Goal: Information Seeking & Learning: Learn about a topic

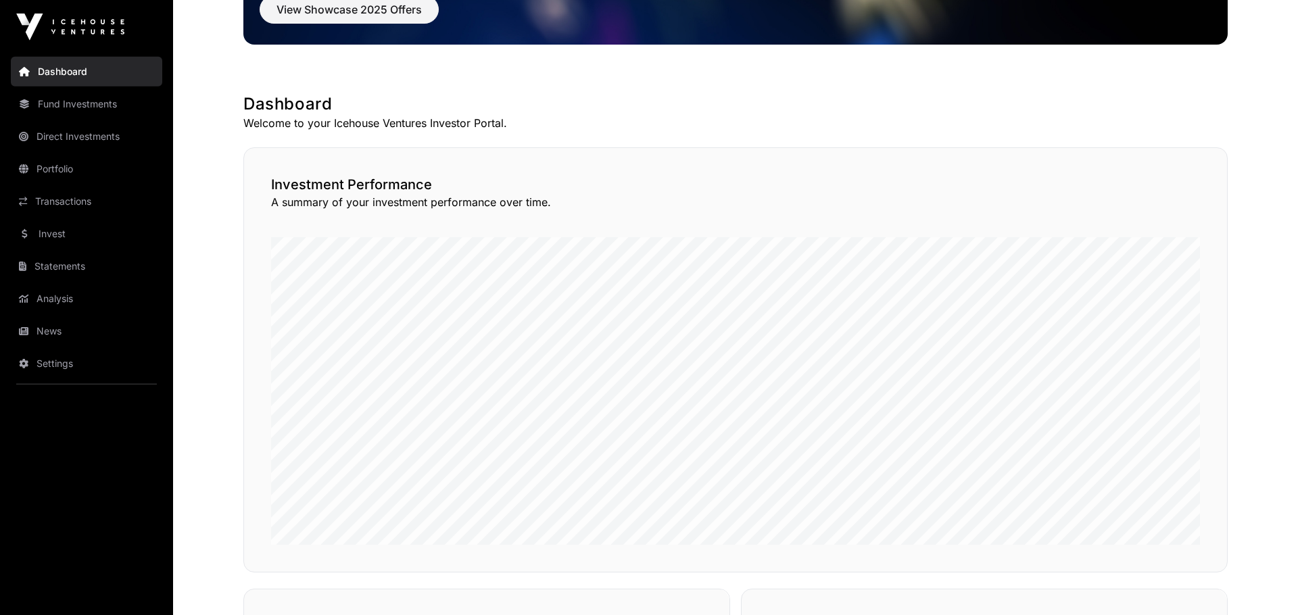
scroll to position [93, 0]
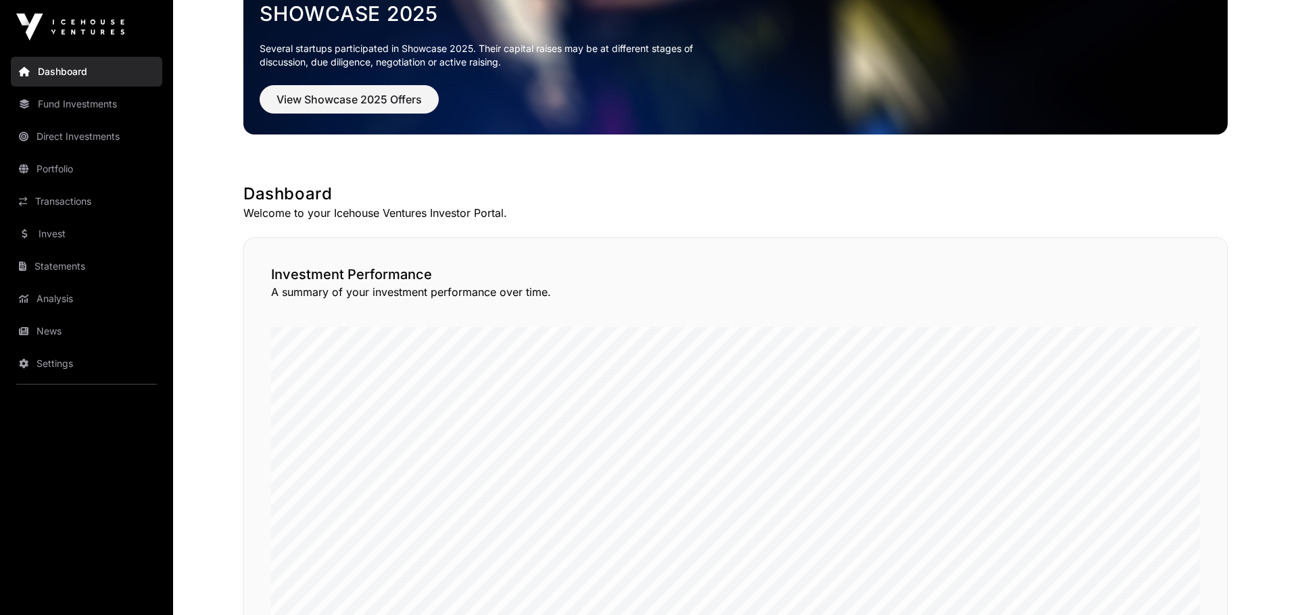
click at [70, 177] on link "Portfolio" at bounding box center [86, 169] width 151 height 30
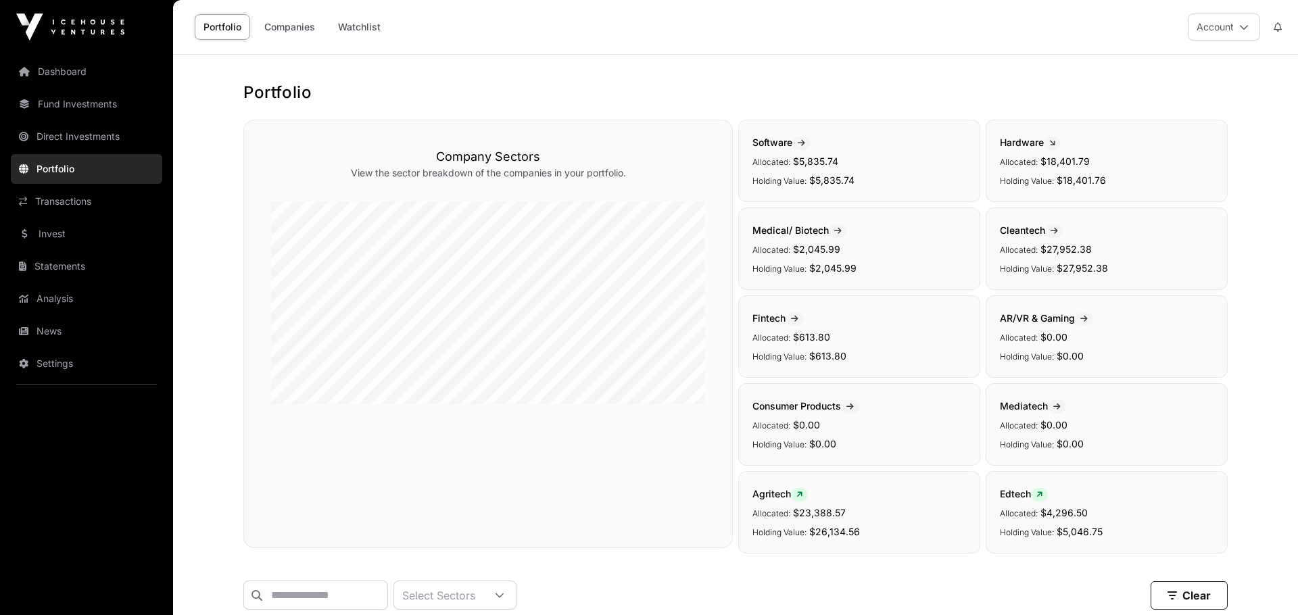
click at [285, 40] on div "Portfolio Companies Watchlist" at bounding box center [289, 27] width 216 height 42
click at [285, 32] on link "Companies" at bounding box center [290, 27] width 68 height 26
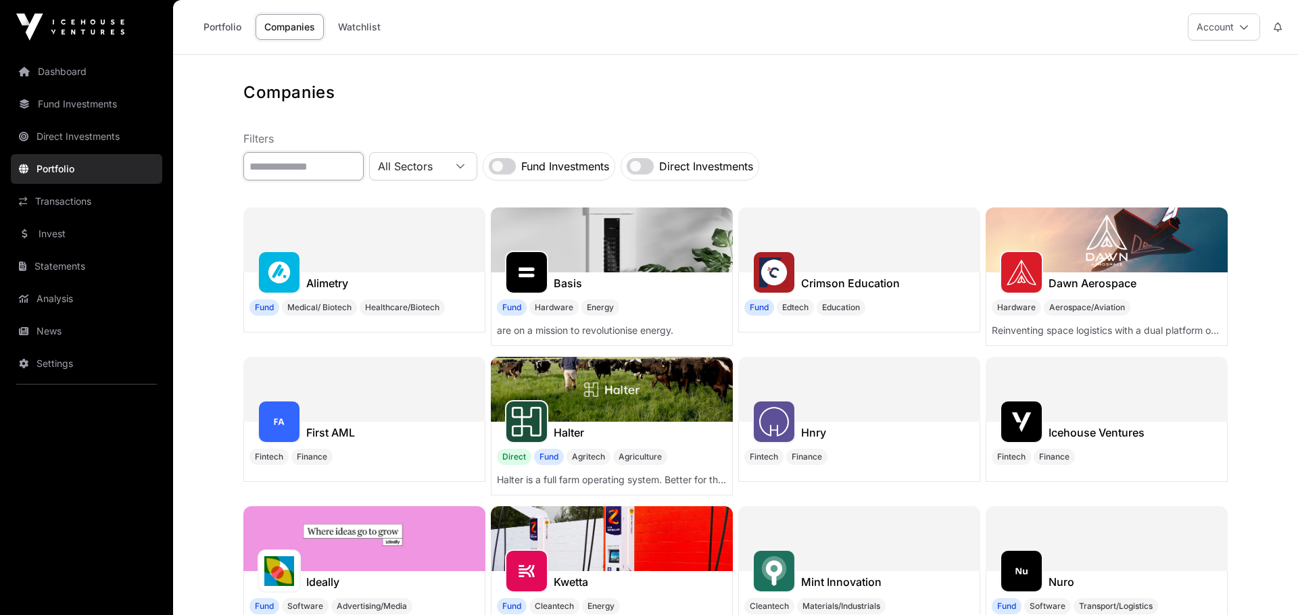
click at [274, 158] on input "text" at bounding box center [303, 166] width 120 height 28
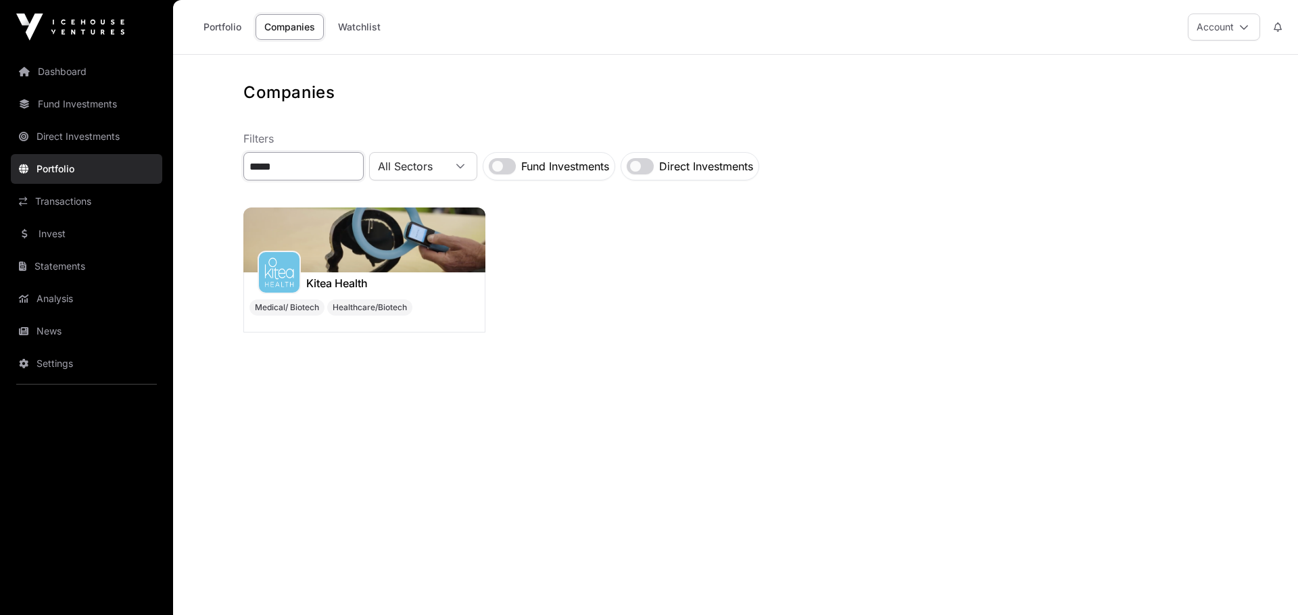
type input "*****"
click at [361, 272] on img at bounding box center [364, 240] width 242 height 65
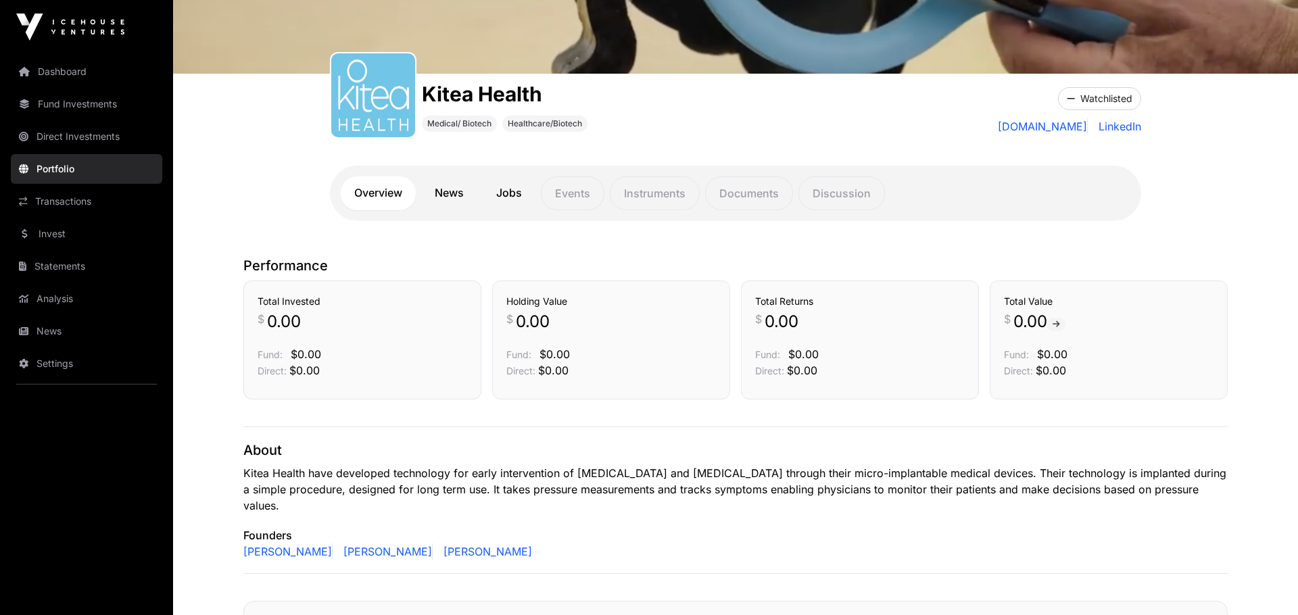
scroll to position [187, 0]
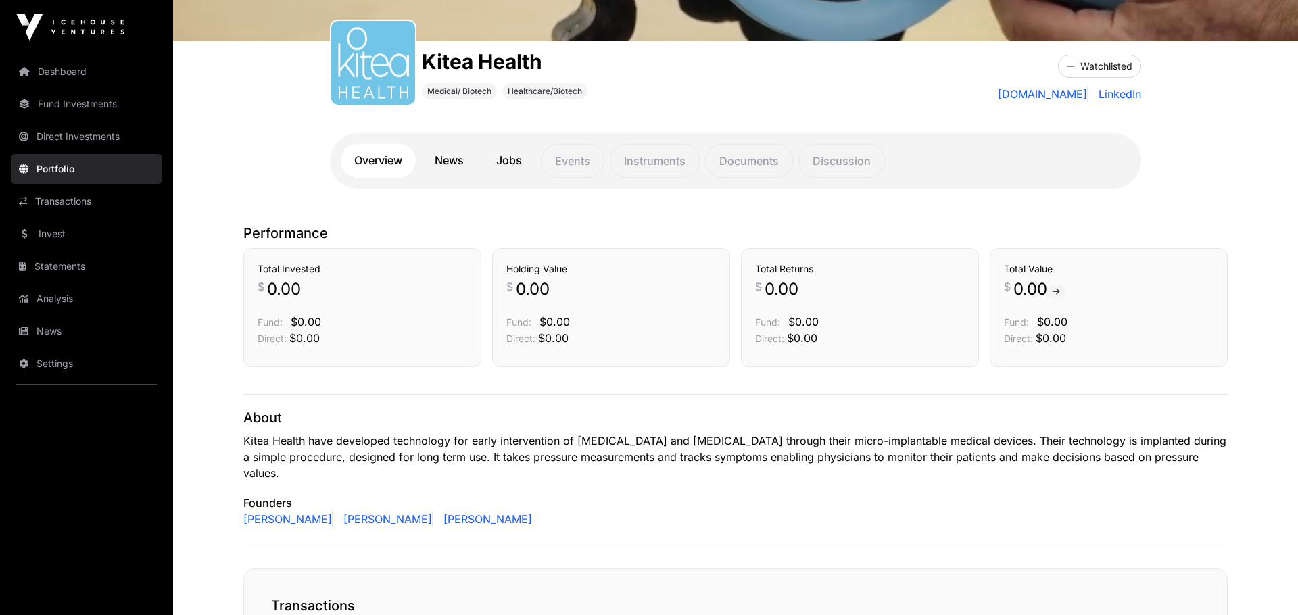
click at [457, 162] on link "News" at bounding box center [449, 161] width 56 height 34
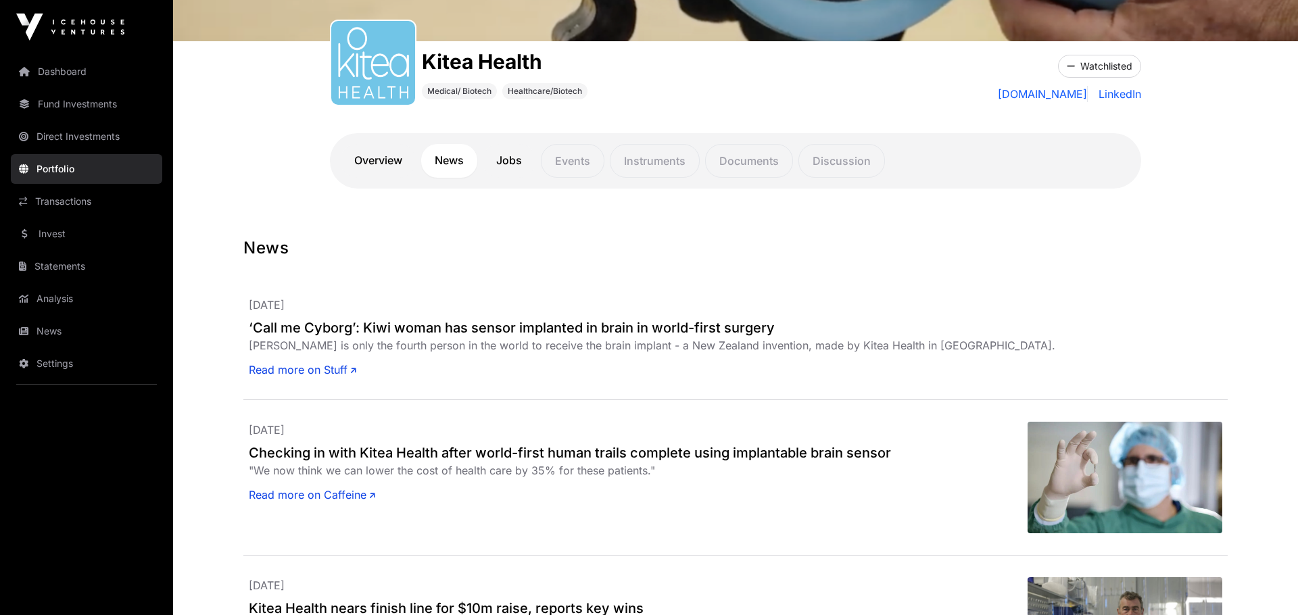
click at [381, 160] on link "Overview" at bounding box center [378, 161] width 75 height 34
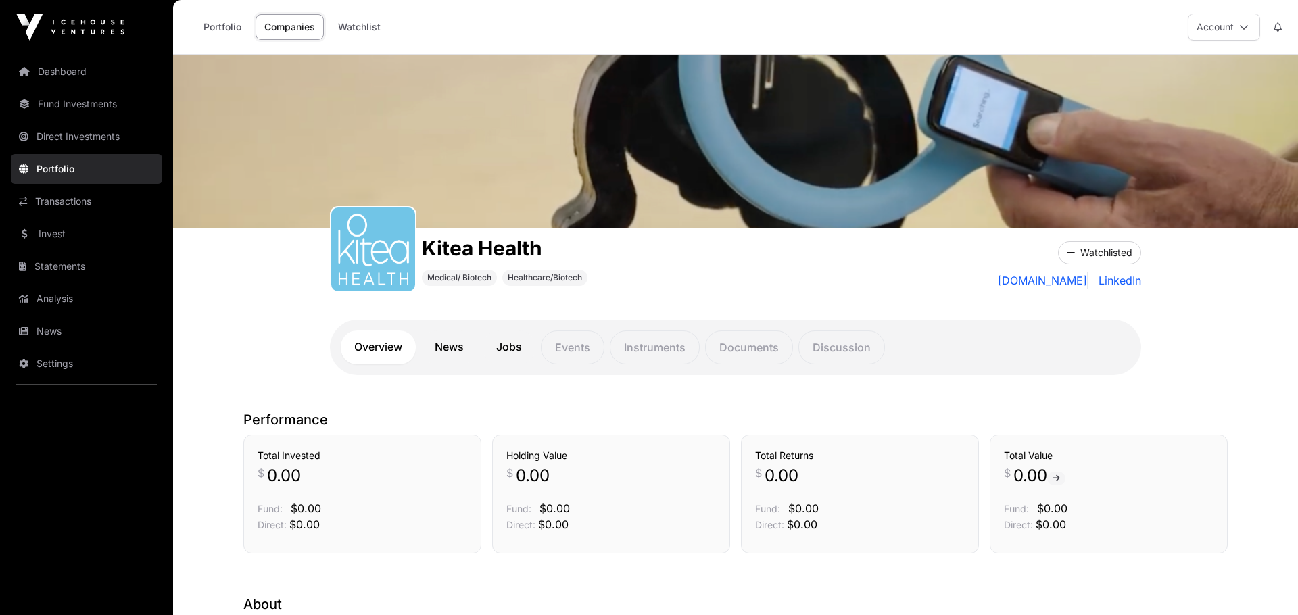
click at [206, 26] on link "Portfolio" at bounding box center [222, 27] width 55 height 26
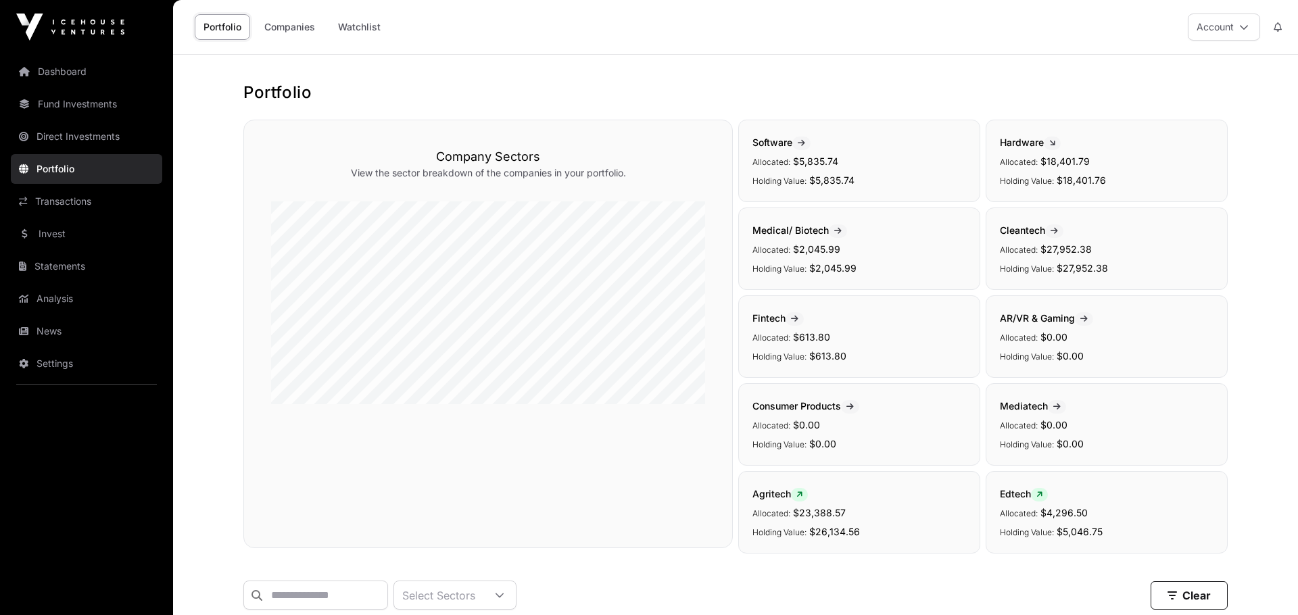
click at [42, 65] on link "Dashboard" at bounding box center [86, 72] width 151 height 30
